Goal: Check status: Check status

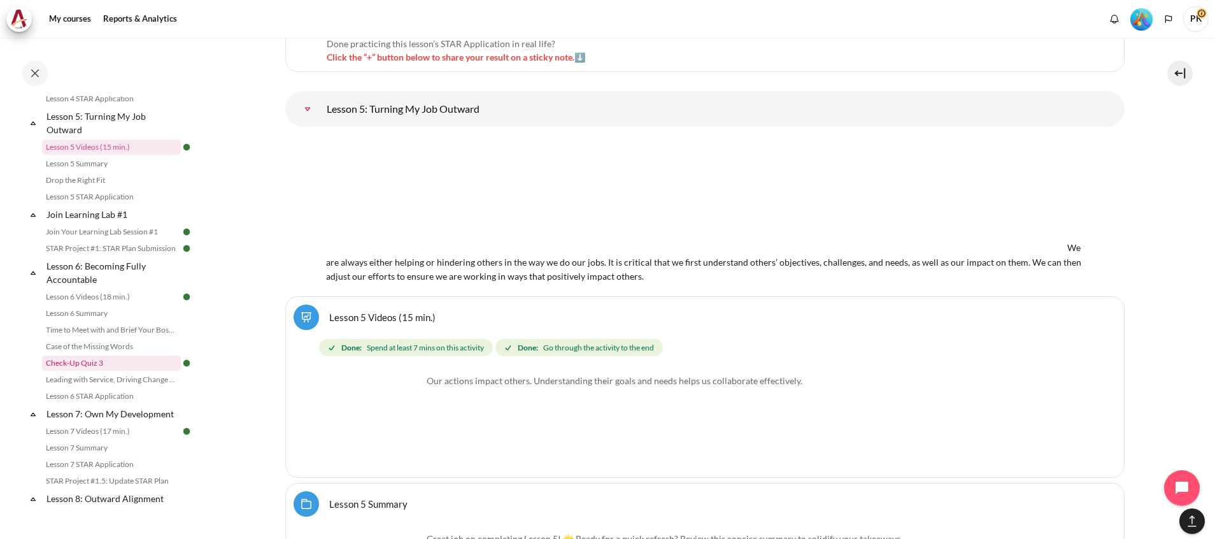
scroll to position [1426, 0]
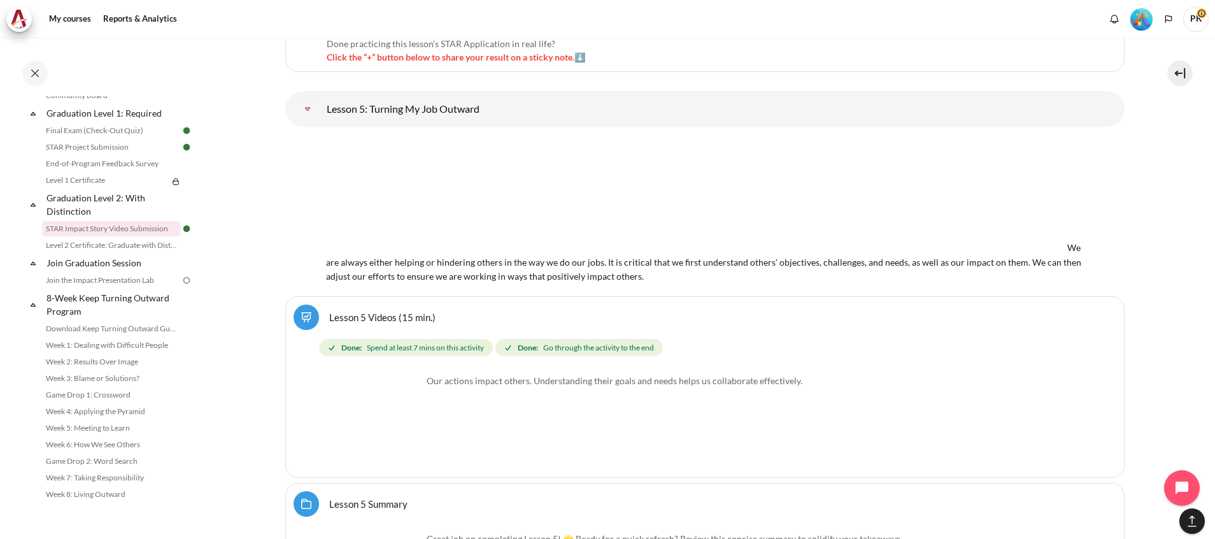
click at [123, 229] on link "STAR Impact Story Video Submission" at bounding box center [111, 228] width 139 height 15
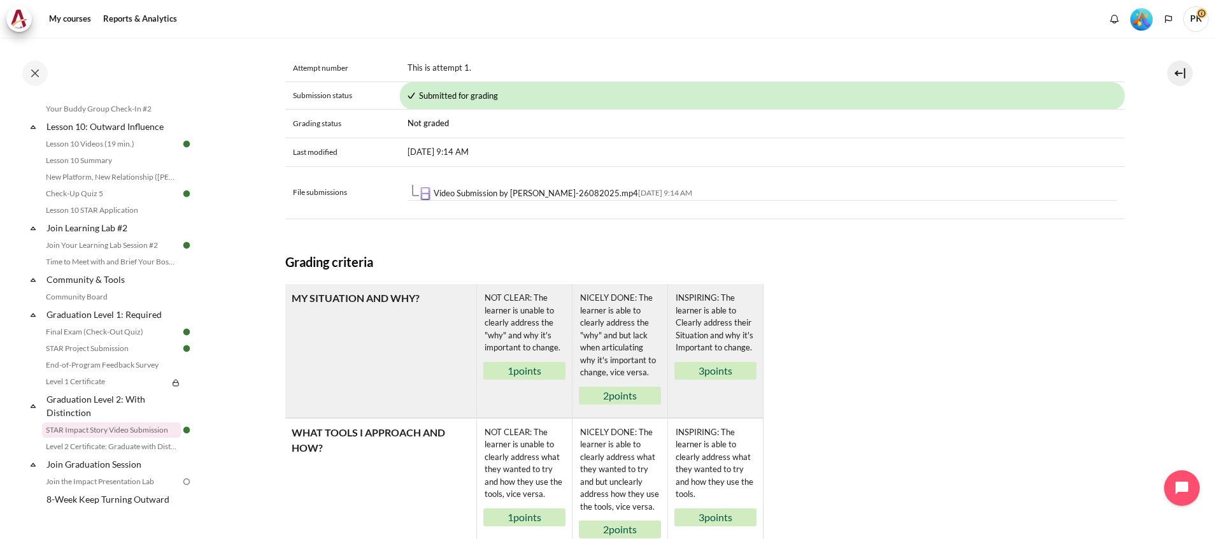
scroll to position [1068, 0]
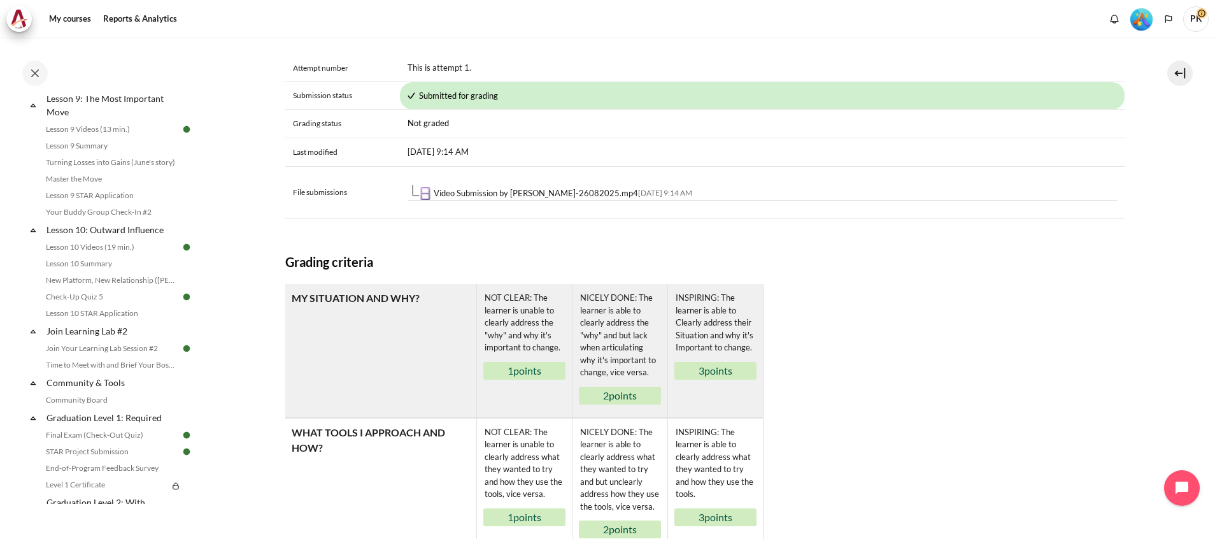
drag, startPoint x: 824, startPoint y: 280, endPoint x: 700, endPoint y: 257, distance: 126.3
click at [700, 257] on div "Submission status Attempt number This is attempt 1. Submission status Submitted…" at bounding box center [704, 359] width 839 height 697
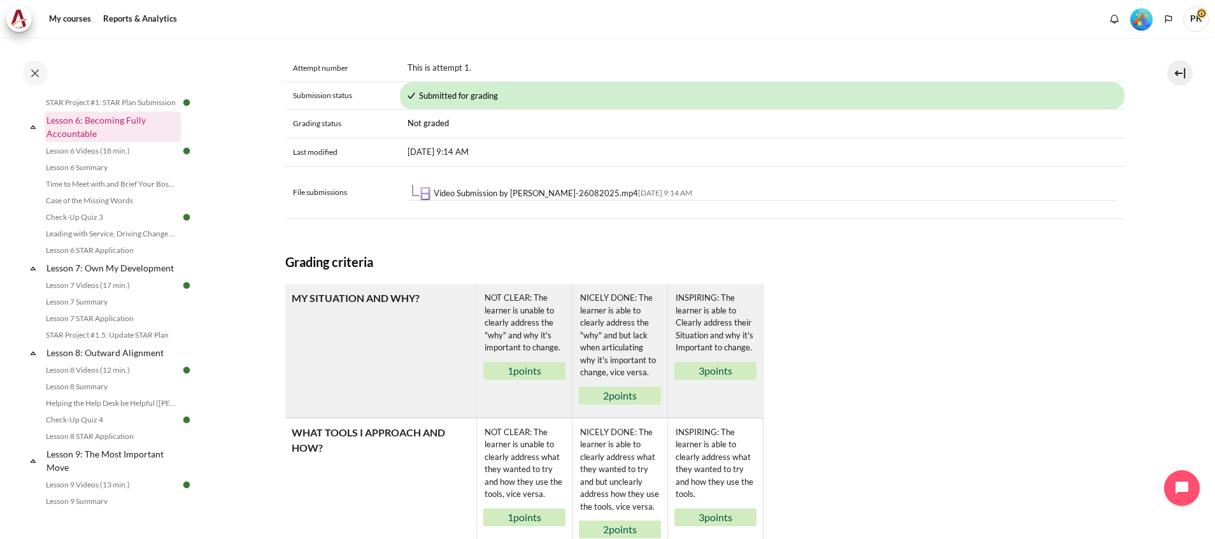
scroll to position [591, 0]
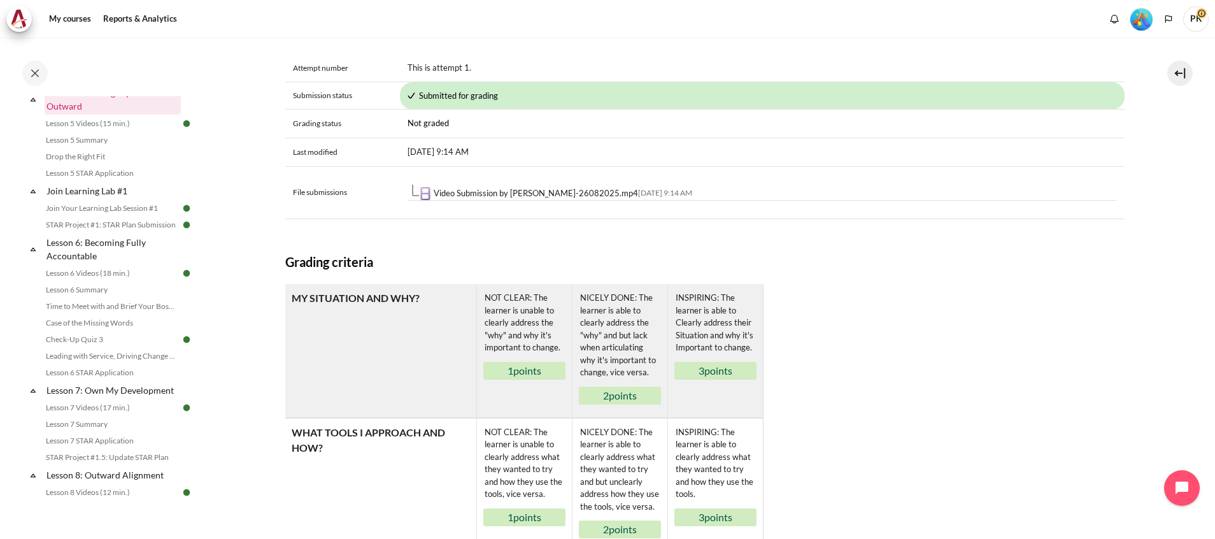
click at [120, 115] on link "Lesson 5: Turning My Job Outward" at bounding box center [113, 99] width 136 height 31
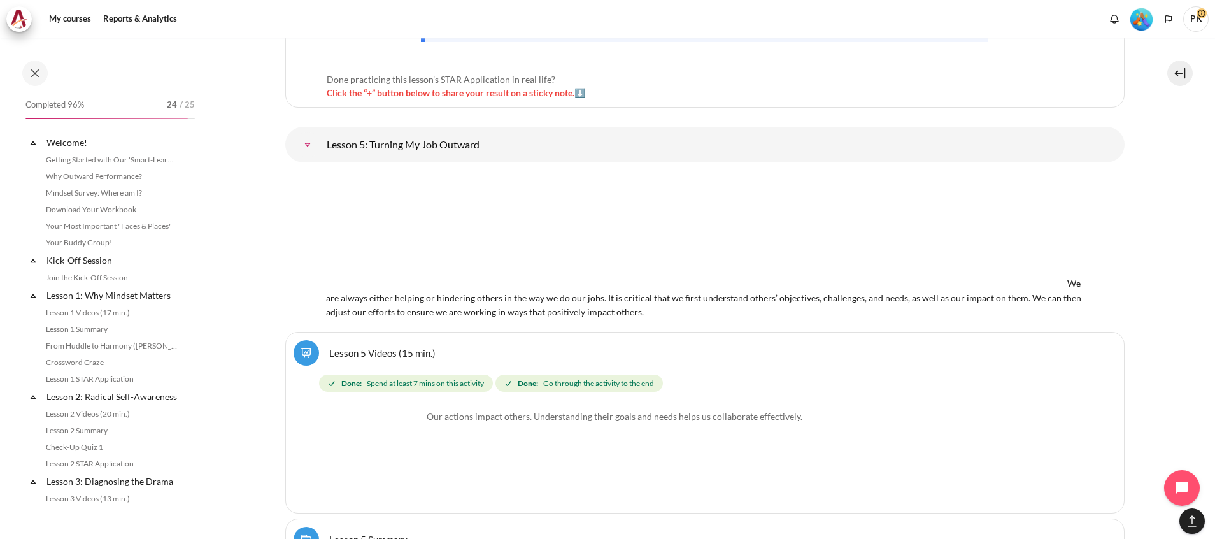
scroll to position [567, 0]
